Goal: Information Seeking & Learning: Learn about a topic

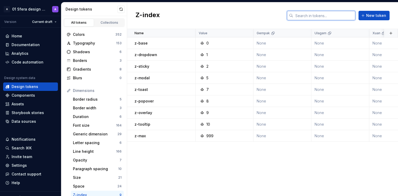
click at [329, 16] on input "text" at bounding box center [324, 15] width 62 height 9
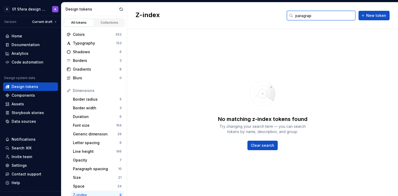
type input "paragraph"
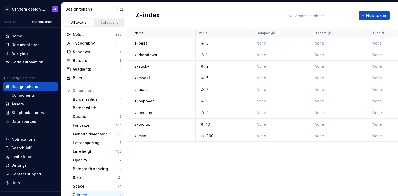
click at [109, 24] on div "Collections" at bounding box center [109, 23] width 26 height 4
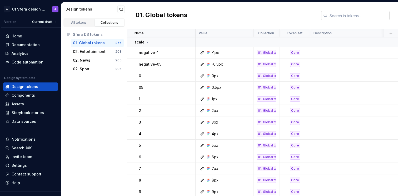
click at [336, 15] on input "text" at bounding box center [358, 15] width 62 height 9
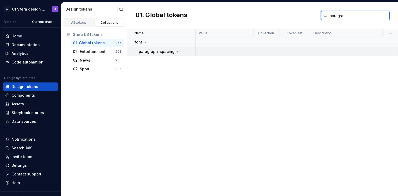
type input "paragra"
click at [177, 52] on icon at bounding box center [177, 51] width 4 height 4
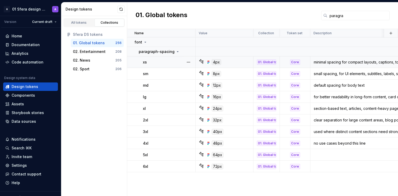
click at [167, 64] on div "xs" at bounding box center [169, 61] width 52 height 5
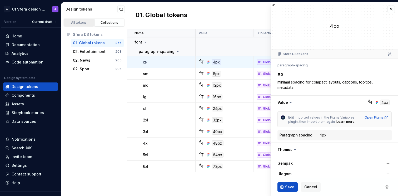
type textarea "*"
click at [387, 10] on button "button" at bounding box center [390, 9] width 7 height 7
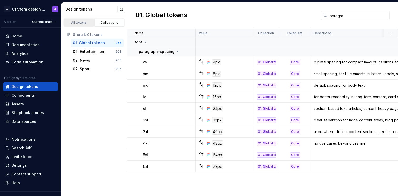
click at [83, 24] on div "All tokens" at bounding box center [79, 23] width 26 height 4
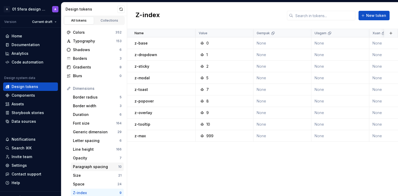
scroll to position [8, 0]
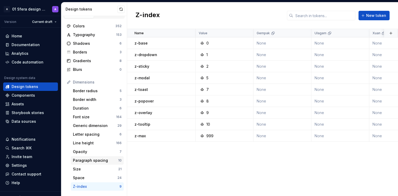
click at [101, 159] on div "Paragraph spacing" at bounding box center [95, 160] width 45 height 5
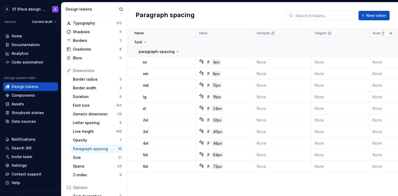
scroll to position [92, 0]
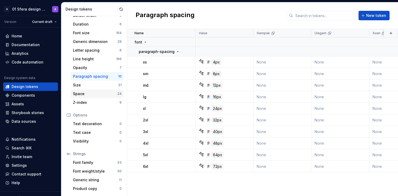
click at [97, 94] on div "Space" at bounding box center [95, 93] width 44 height 5
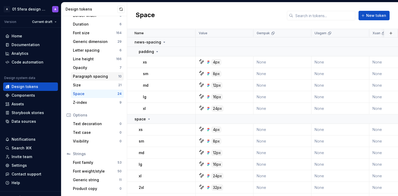
click at [95, 77] on div "Paragraph spacing" at bounding box center [95, 76] width 45 height 5
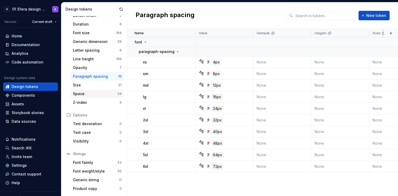
click at [86, 93] on div "Space" at bounding box center [95, 93] width 44 height 5
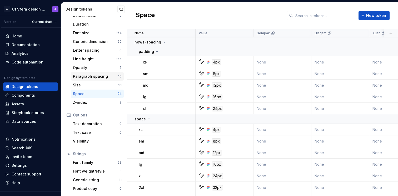
click at [89, 77] on div "Paragraph spacing" at bounding box center [95, 76] width 45 height 5
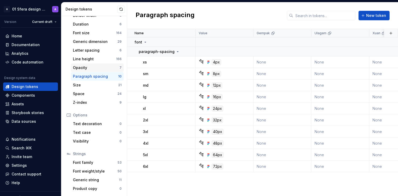
click at [90, 66] on div "Opacity" at bounding box center [96, 67] width 47 height 5
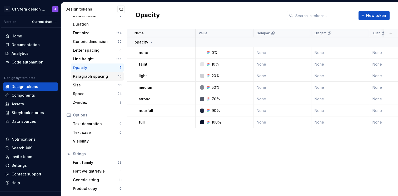
click at [90, 72] on div "Paragraph spacing 10" at bounding box center [97, 76] width 53 height 8
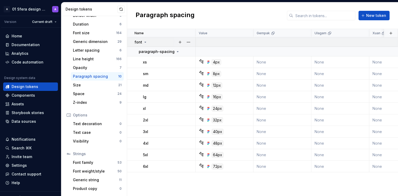
click at [145, 42] on icon at bounding box center [145, 42] width 4 height 4
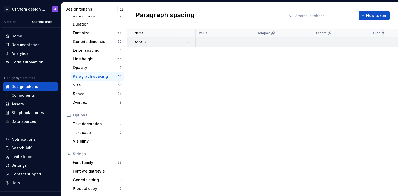
click at [145, 42] on icon at bounding box center [145, 42] width 4 height 4
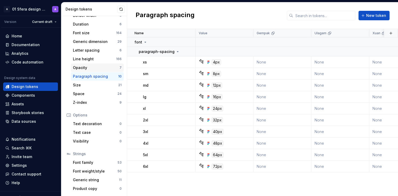
click at [107, 69] on div "Opacity" at bounding box center [96, 67] width 47 height 5
